Goal: Communication & Community: Participate in discussion

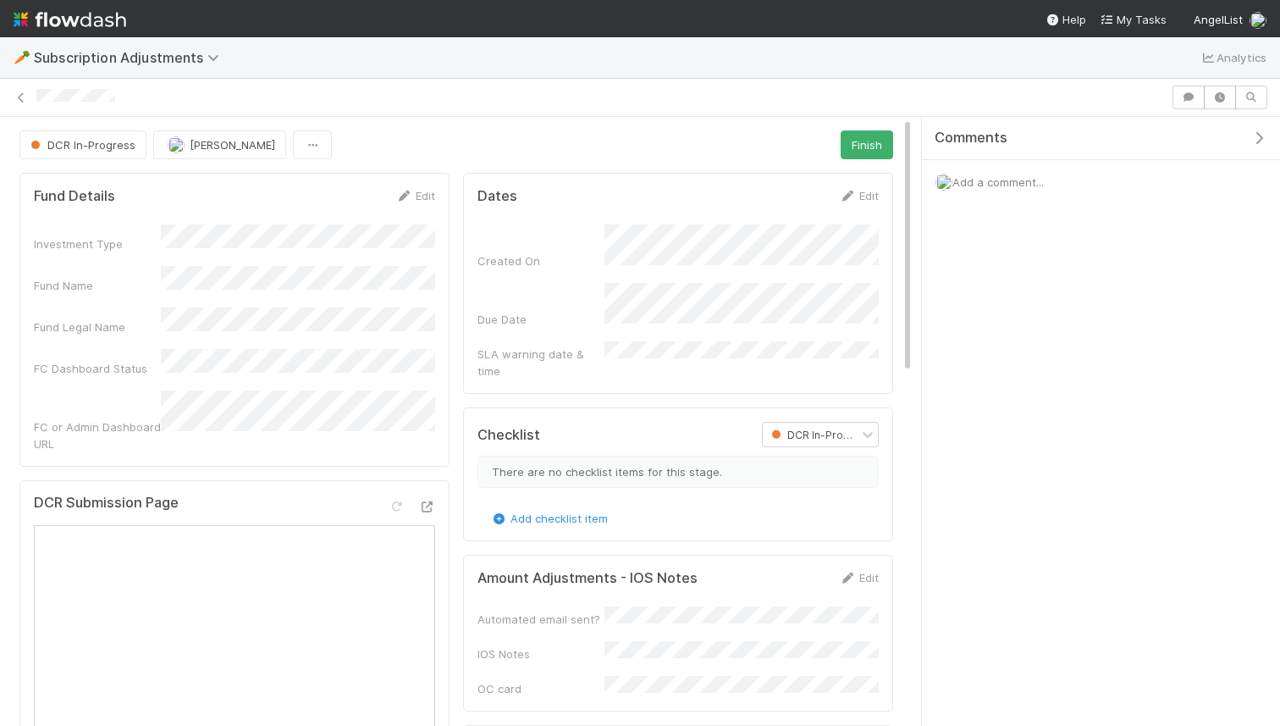
click at [994, 178] on span "Add a comment..." at bounding box center [997, 182] width 91 height 14
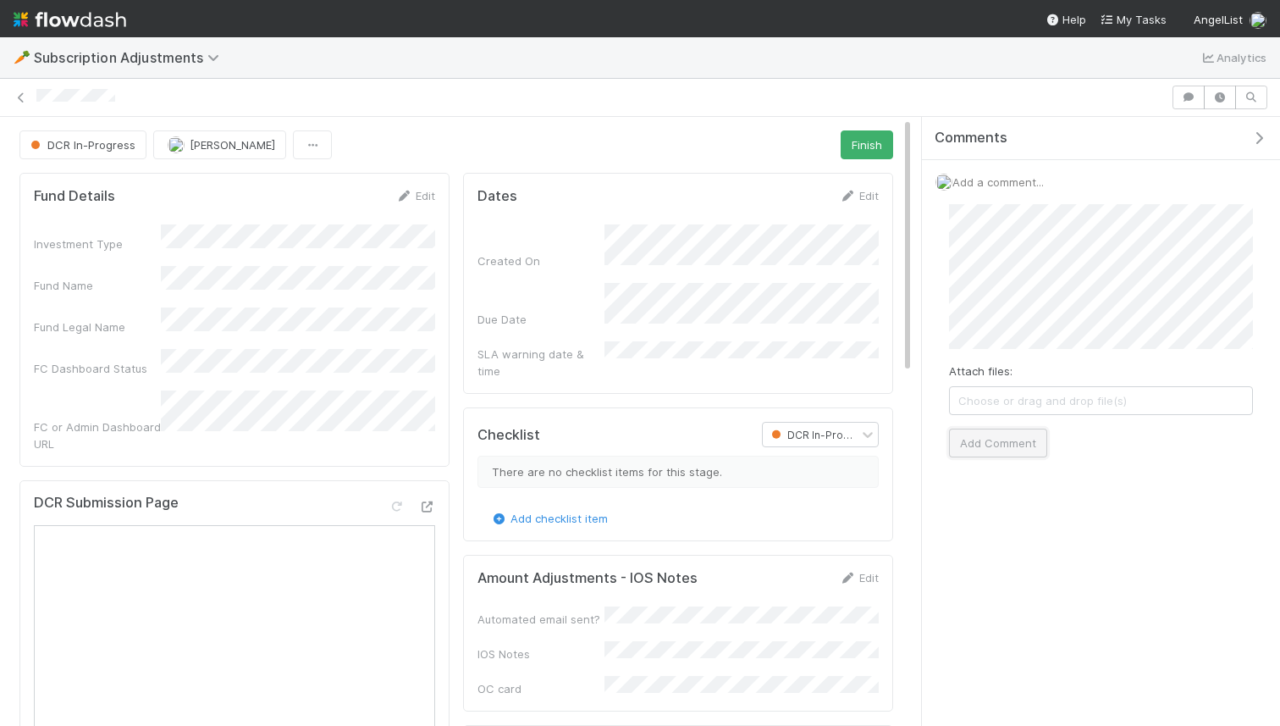
click at [1012, 450] on button "Add Comment" at bounding box center [998, 442] width 98 height 29
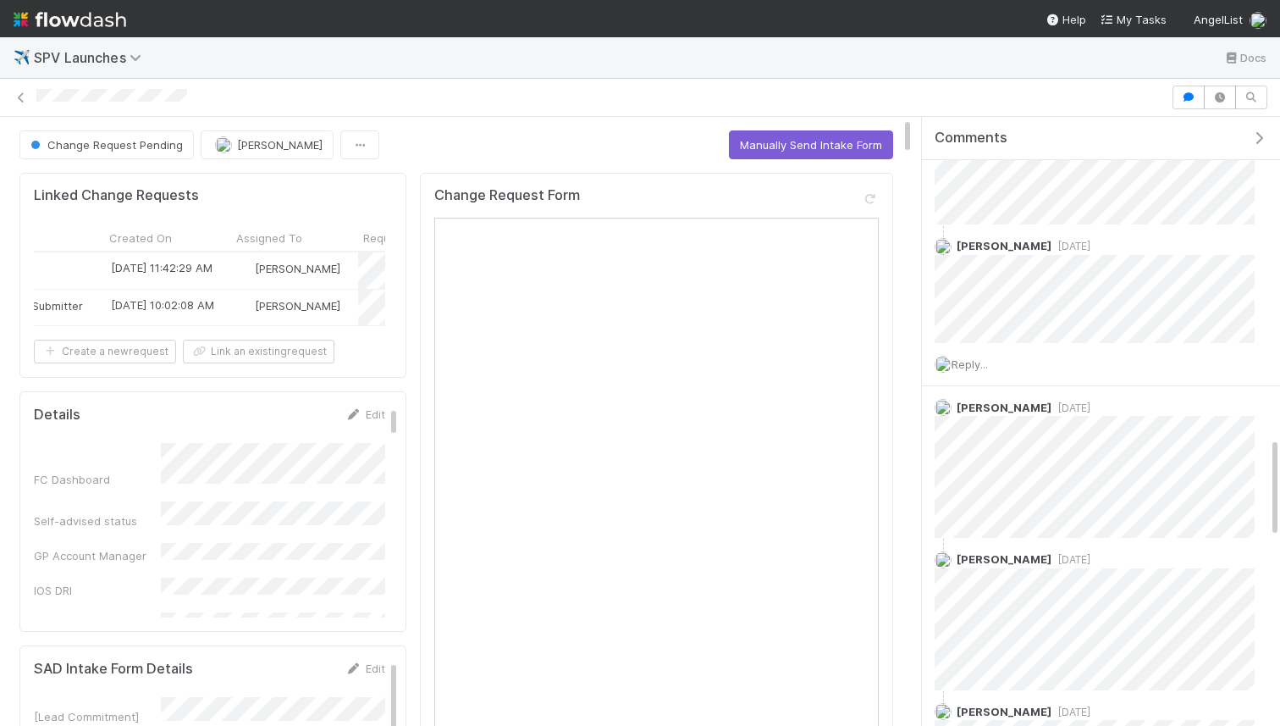
scroll to position [0, 745]
